Goal: Find specific page/section: Find specific page/section

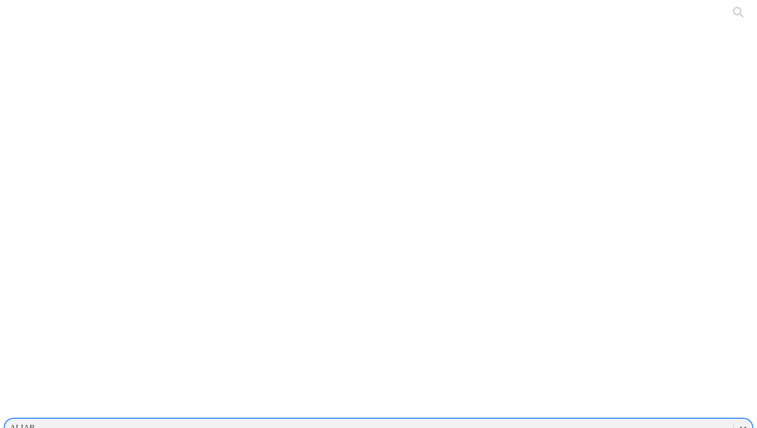
click at [565, 420] on div "ALIAR" at bounding box center [369, 427] width 729 height 15
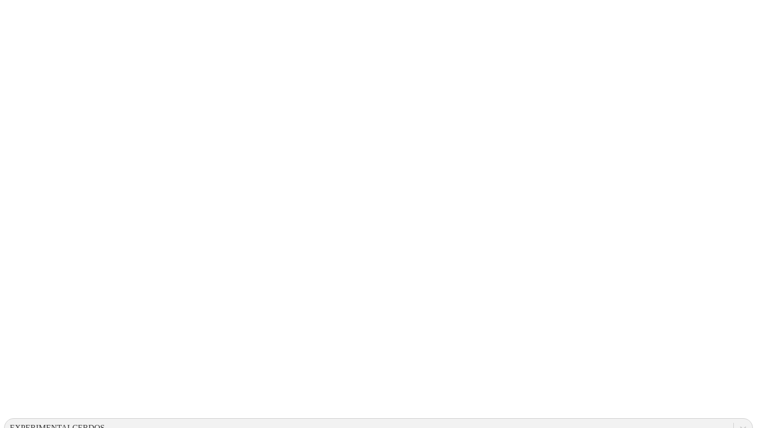
click at [621, 420] on div "EXPERIMENTALCERDOS" at bounding box center [369, 427] width 729 height 15
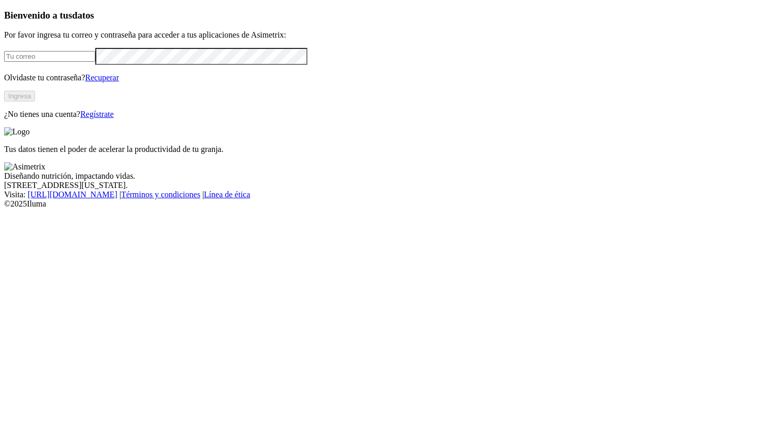
click at [124, 65] on form at bounding box center [378, 56] width 749 height 17
click at [95, 62] on input "email" at bounding box center [49, 56] width 91 height 11
type input "[PERSON_NAME][EMAIL_ADDRESS][PERSON_NAME][DOMAIN_NAME]"
click at [35, 101] on button "Ingresa" at bounding box center [19, 96] width 31 height 11
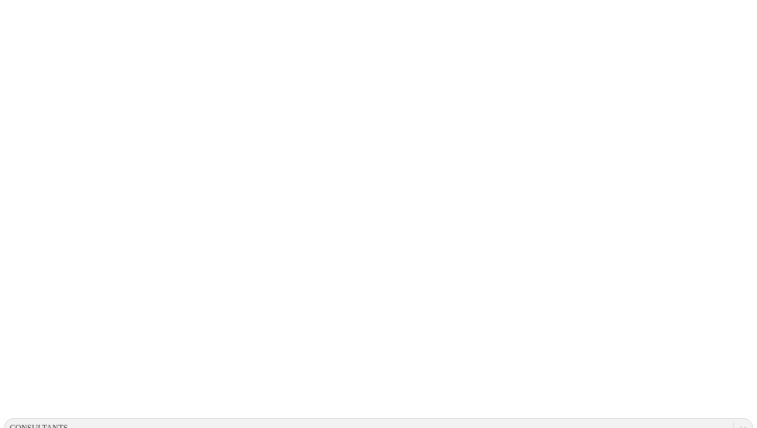
click at [563, 420] on div "CONSULTANTS" at bounding box center [369, 427] width 729 height 15
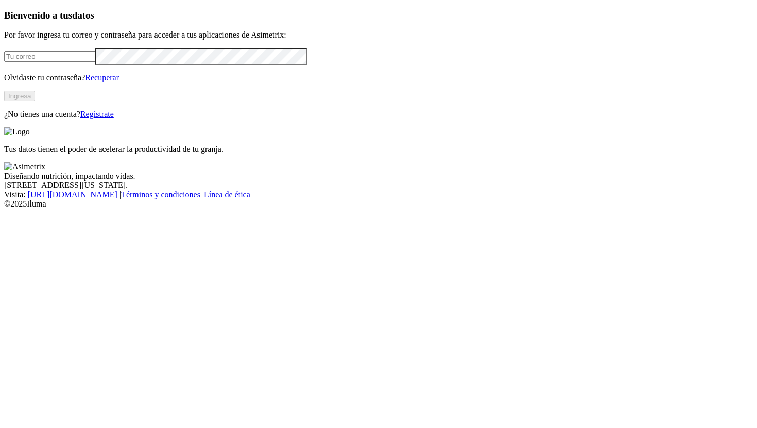
click at [226, 65] on div at bounding box center [378, 56] width 749 height 17
click at [95, 62] on input "email" at bounding box center [49, 56] width 91 height 11
type input "[PERSON_NAME][EMAIL_ADDRESS][PERSON_NAME][DOMAIN_NAME]"
click at [35, 101] on button "Ingresa" at bounding box center [19, 96] width 31 height 11
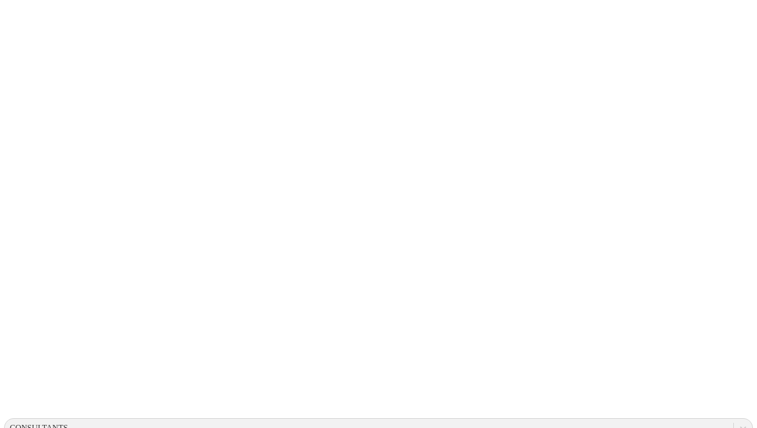
click at [565, 420] on div "CONSULTANTS" at bounding box center [369, 427] width 729 height 15
